Goal: Feedback & Contribution: Submit feedback/report problem

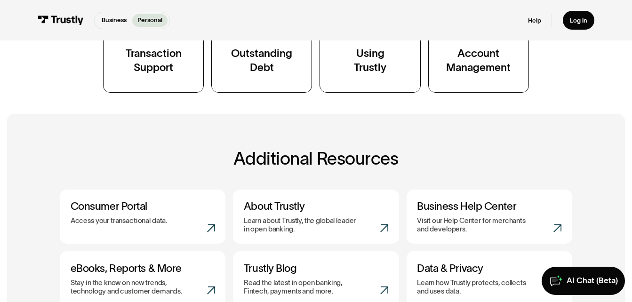
scroll to position [528, 0]
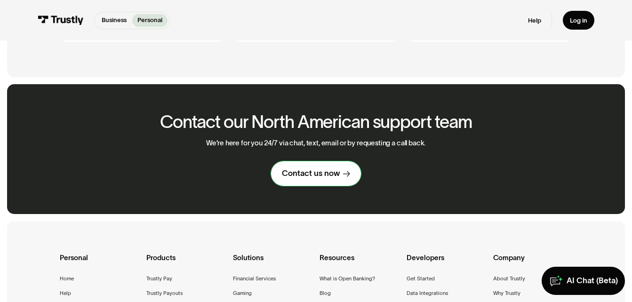
click at [323, 178] on div "Contact us now" at bounding box center [311, 173] width 58 height 10
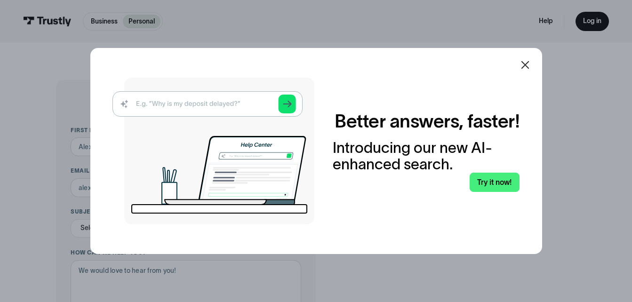
click at [529, 65] on icon at bounding box center [525, 64] width 11 height 11
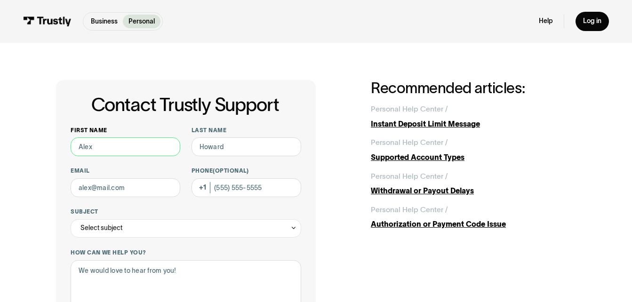
click at [110, 148] on input "First name" at bounding box center [126, 146] width 110 height 18
type input "[PERSON_NAME]"
type input "Current"
type input "[EMAIL_ADDRESS][DOMAIN_NAME]"
type input "[PHONE_NUMBER]"
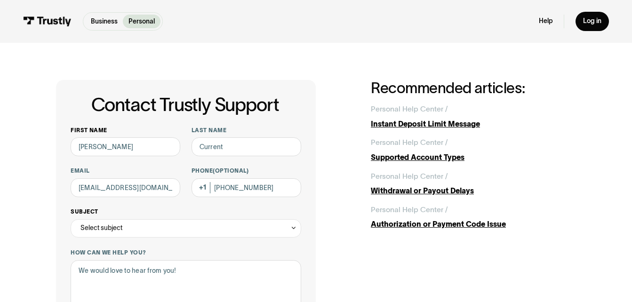
click at [157, 232] on div "Select subject" at bounding box center [186, 228] width 231 height 18
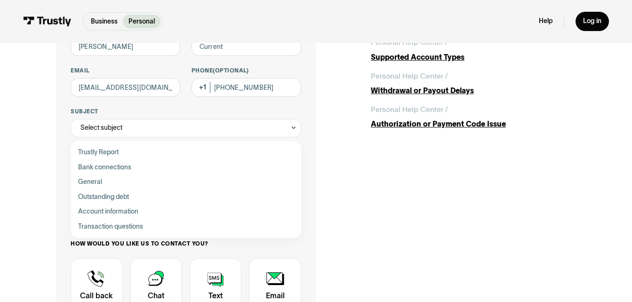
scroll to position [119, 0]
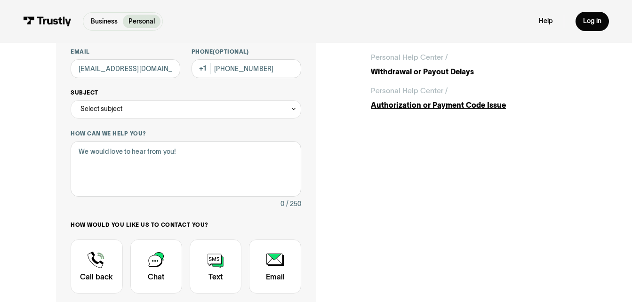
click at [290, 108] on icon "Contact Trustly Support" at bounding box center [293, 108] width 7 height 7
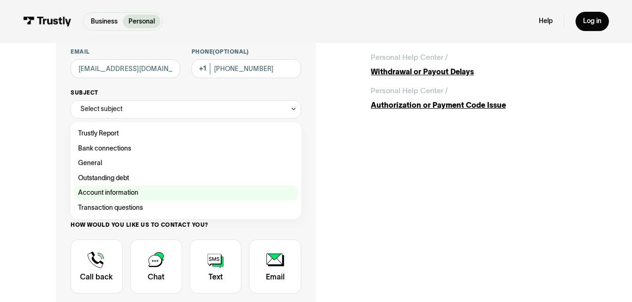
click at [170, 197] on div "Contact Trustly Support" at bounding box center [185, 193] width 223 height 15
type input "**********"
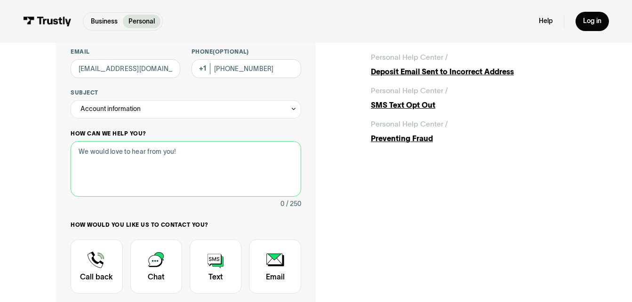
click at [83, 153] on textarea "How can we help you?" at bounding box center [186, 169] width 231 height 56
type textarea "U"
type textarea "O"
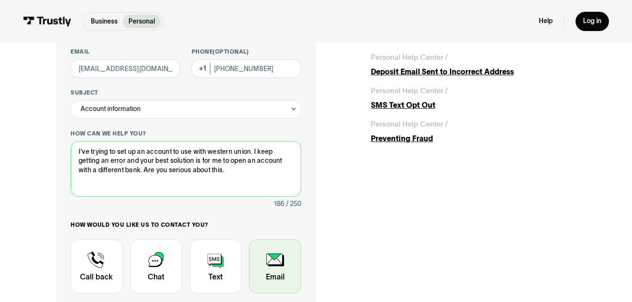
type textarea "I've trying to set up an account to use with western union. I keep getting an e…"
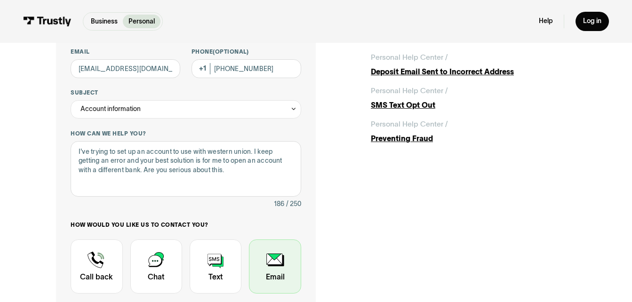
click at [277, 265] on div "Contact Trustly Support" at bounding box center [275, 267] width 52 height 54
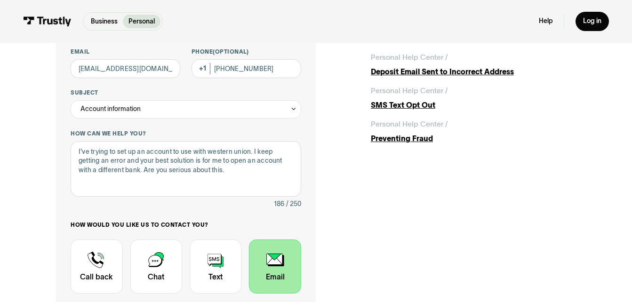
scroll to position [383, 0]
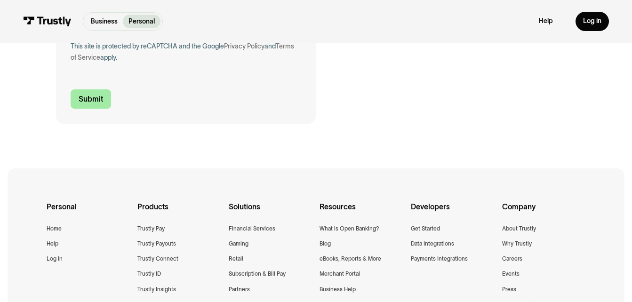
click at [92, 95] on input "Submit" at bounding box center [91, 98] width 40 height 19
type input "[PHONE_NUMBER]"
